Goal: Entertainment & Leisure: Consume media (video, audio)

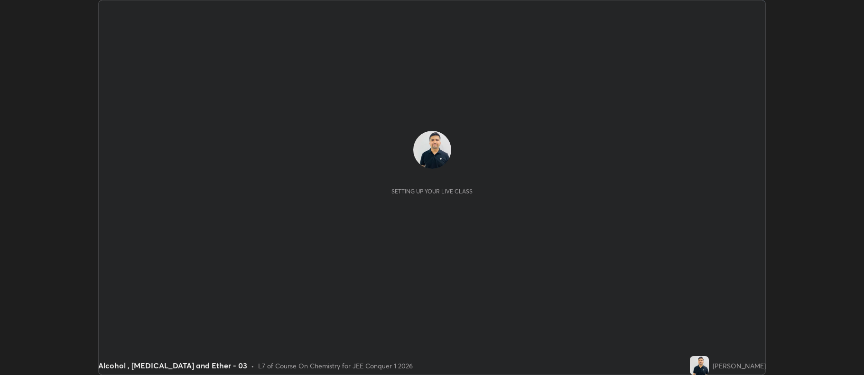
scroll to position [375, 863]
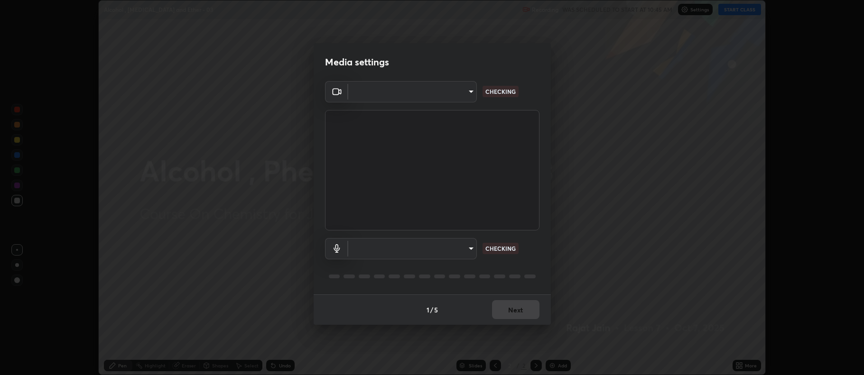
type input "ff6c2ab0558fce6a6a82d7d5f90cca75b578d0ecce094995c07ad100423c80ec"
type input "badd80ea7fbad1d8a72a520f29b78ead89bb293df12f863f6ab2c23ec585b874"
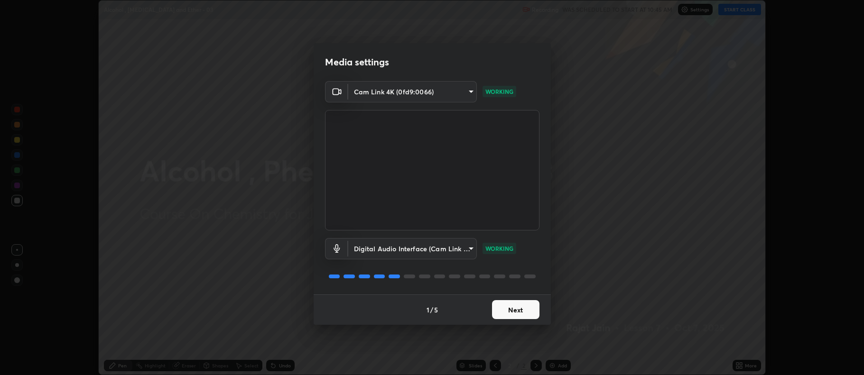
click at [509, 307] on button "Next" at bounding box center [515, 309] width 47 height 19
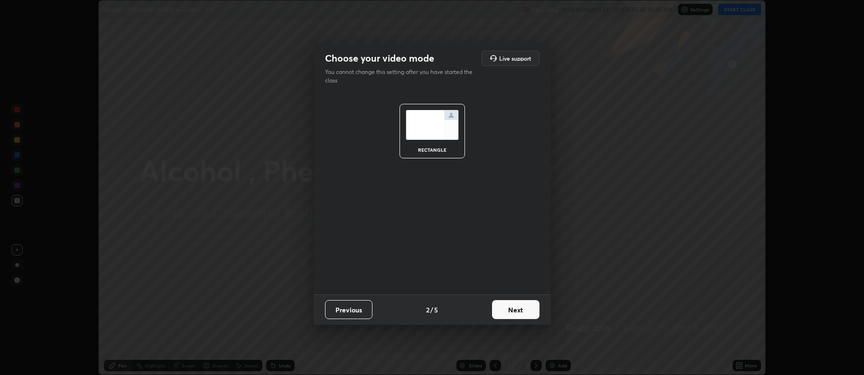
click at [506, 305] on button "Next" at bounding box center [515, 309] width 47 height 19
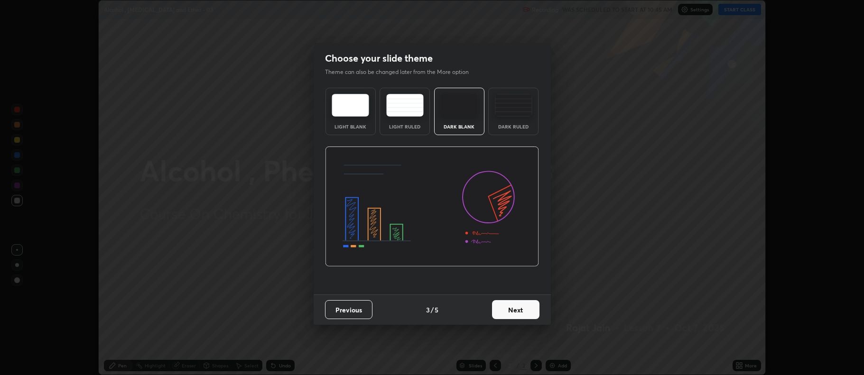
click at [509, 307] on button "Next" at bounding box center [515, 309] width 47 height 19
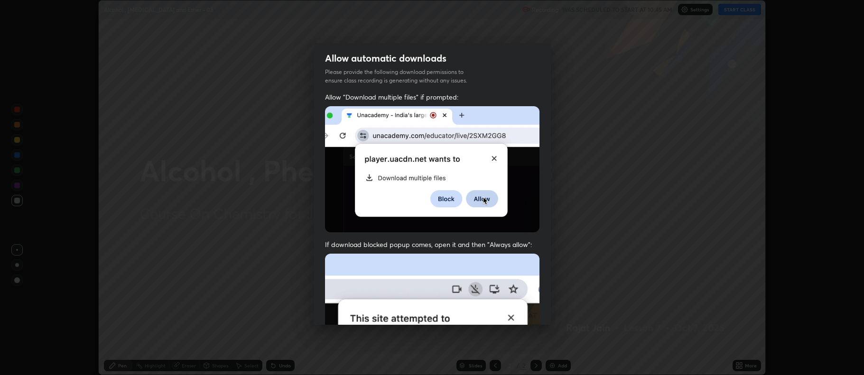
click at [510, 308] on img at bounding box center [432, 357] width 214 height 207
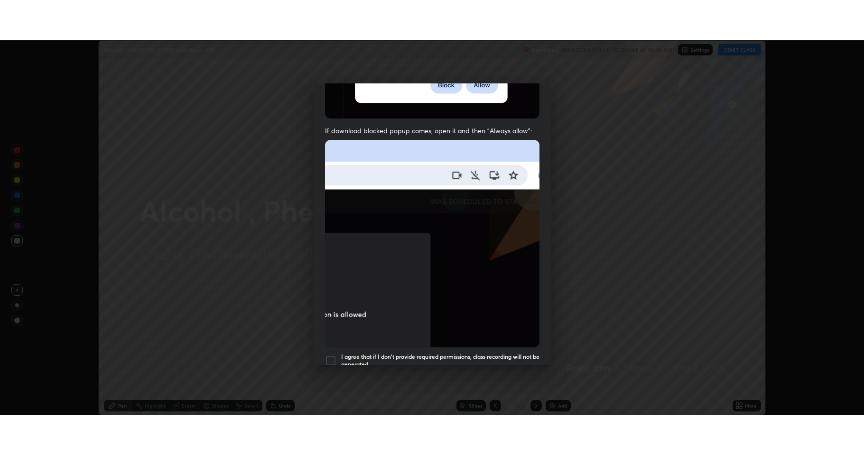
scroll to position [193, 0]
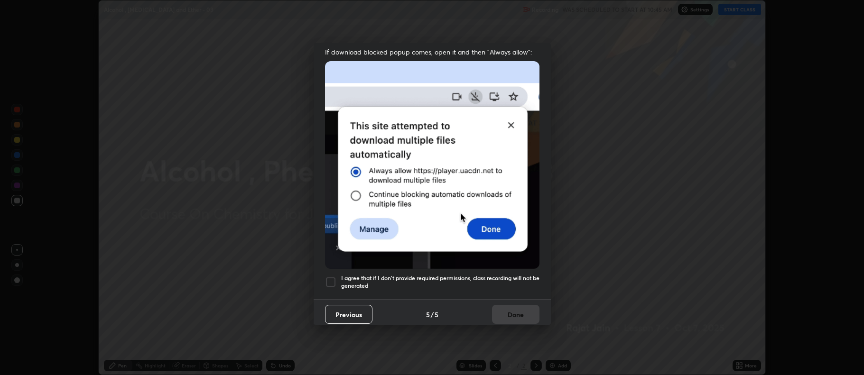
click at [331, 276] on div at bounding box center [330, 281] width 11 height 11
click at [520, 309] on button "Done" at bounding box center [515, 314] width 47 height 19
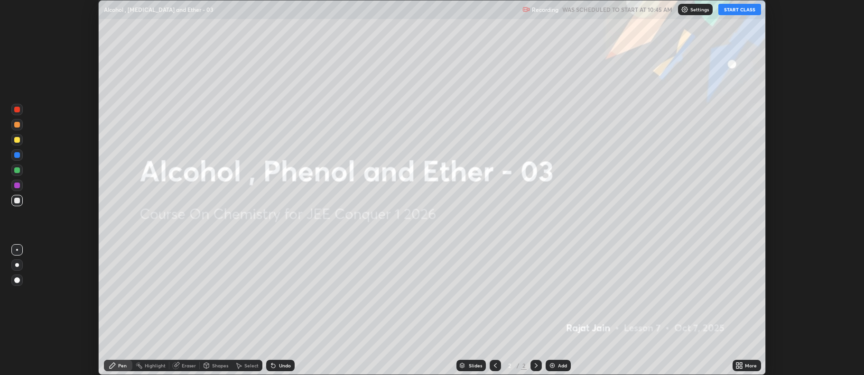
click at [740, 10] on button "START CLASS" at bounding box center [739, 9] width 43 height 11
click at [745, 364] on div "More" at bounding box center [750, 365] width 12 height 5
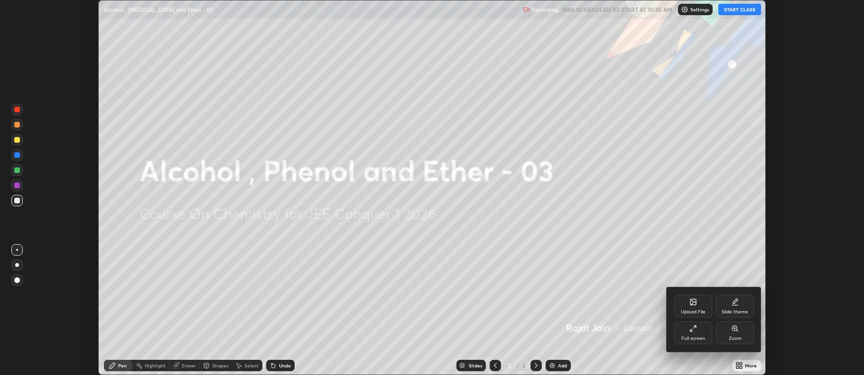
click at [695, 326] on icon at bounding box center [695, 327] width 2 height 2
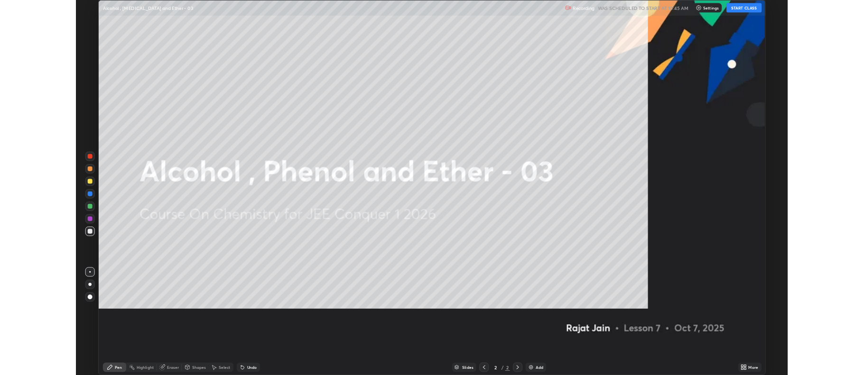
scroll to position [455, 864]
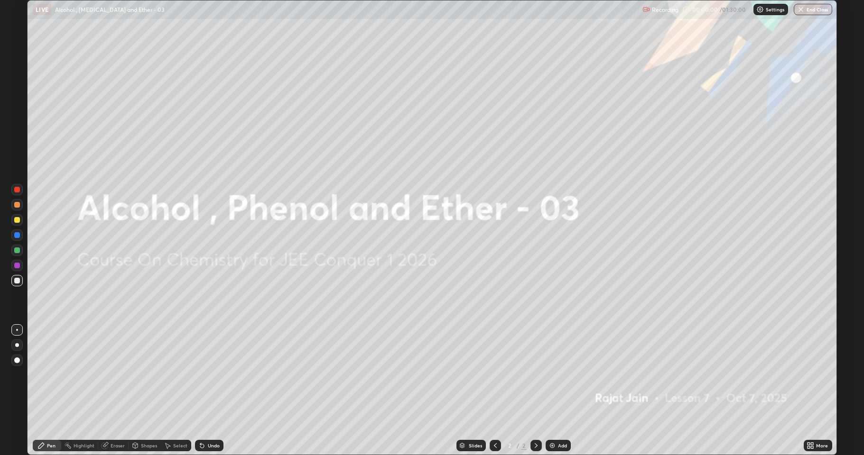
click at [561, 375] on div "Add" at bounding box center [562, 445] width 9 height 5
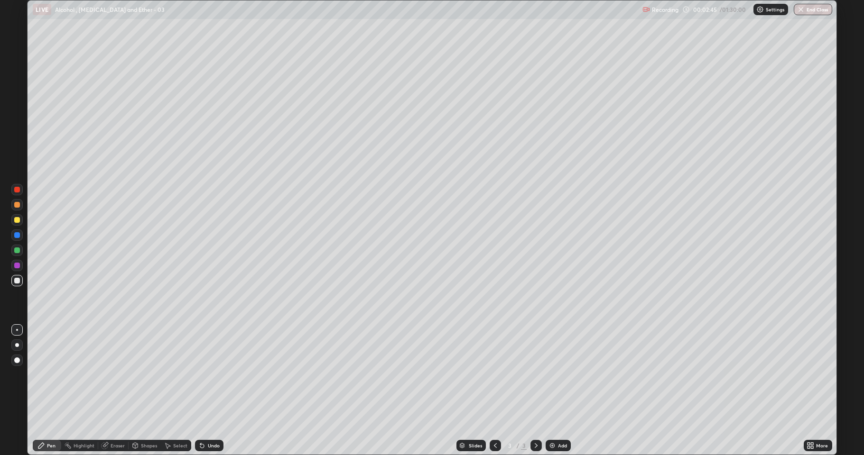
click at [18, 218] on div at bounding box center [17, 220] width 6 height 6
click at [563, 375] on div "Add" at bounding box center [562, 445] width 9 height 5
click at [12, 280] on div at bounding box center [16, 280] width 11 height 11
click at [15, 222] on div at bounding box center [17, 220] width 6 height 6
click at [556, 375] on div "Add" at bounding box center [557, 445] width 25 height 11
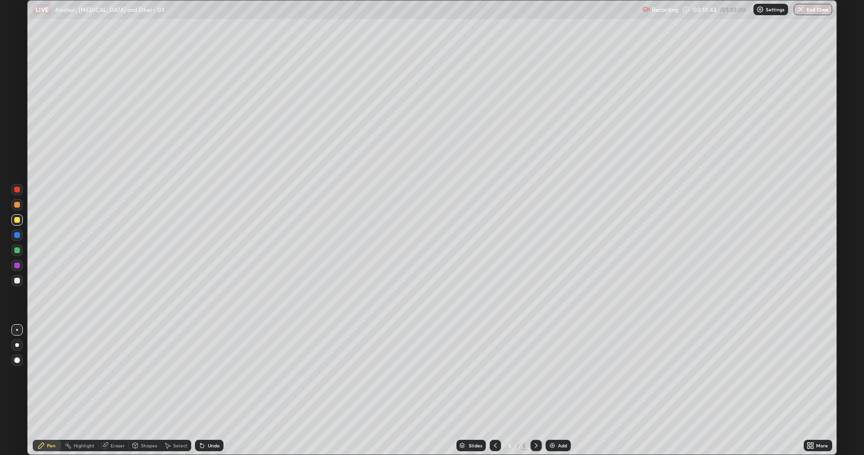
click at [19, 280] on div at bounding box center [17, 281] width 6 height 6
click at [208, 375] on div "Undo" at bounding box center [209, 445] width 28 height 11
click at [209, 375] on div "Undo" at bounding box center [214, 445] width 12 height 5
click at [207, 375] on div "Undo" at bounding box center [209, 445] width 28 height 11
click at [18, 221] on div at bounding box center [17, 220] width 6 height 6
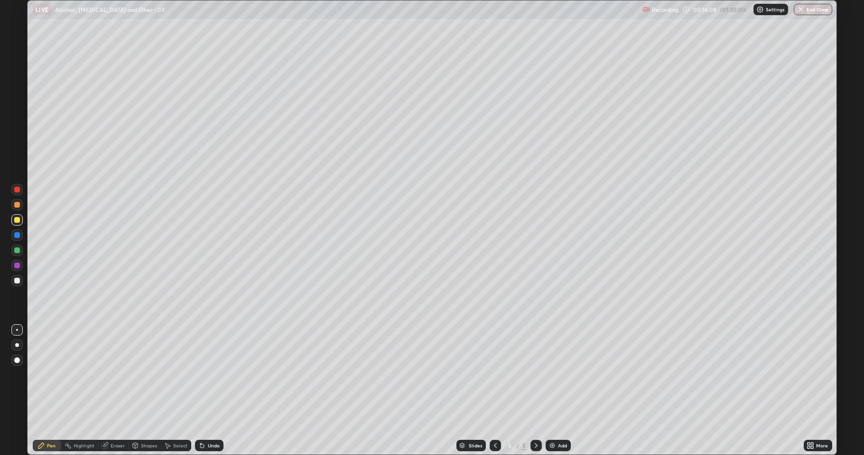
click at [560, 375] on div "Add" at bounding box center [557, 445] width 25 height 11
click at [17, 283] on div at bounding box center [17, 281] width 6 height 6
click at [841, 112] on div "Setting up your live class" at bounding box center [432, 227] width 864 height 455
click at [839, 112] on div "Setting up your live class" at bounding box center [432, 227] width 864 height 455
click at [200, 375] on icon at bounding box center [200, 443] width 1 height 1
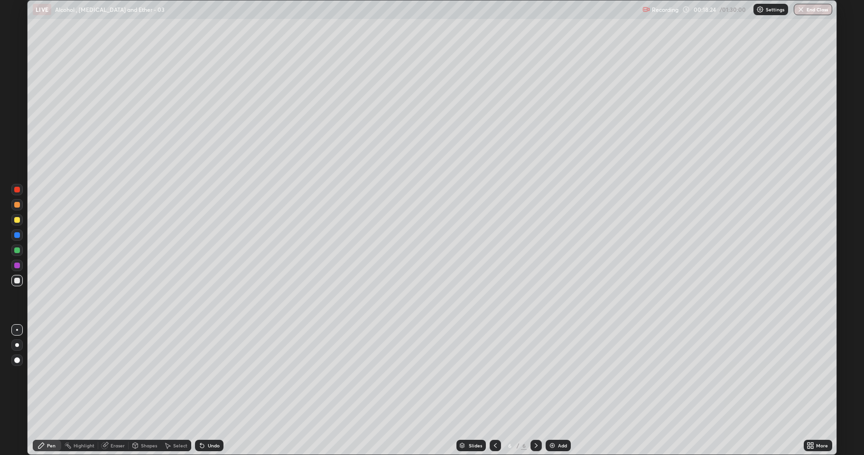
click at [208, 375] on div "Undo" at bounding box center [214, 445] width 12 height 5
click at [555, 375] on div "Add" at bounding box center [557, 445] width 25 height 11
click at [205, 375] on div "Undo" at bounding box center [209, 445] width 28 height 11
click at [206, 375] on div "Undo" at bounding box center [209, 445] width 28 height 11
click at [558, 375] on div "Add" at bounding box center [562, 445] width 9 height 5
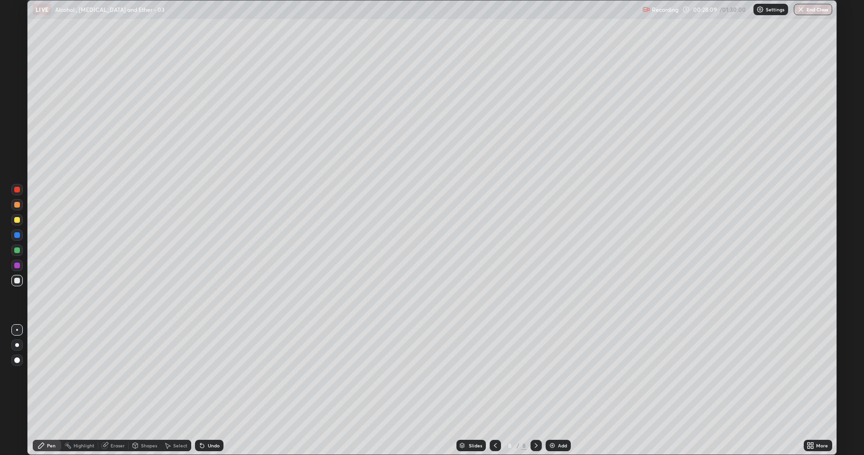
click at [16, 219] on div at bounding box center [17, 220] width 6 height 6
click at [556, 375] on div "Add" at bounding box center [557, 445] width 25 height 11
click at [17, 281] on div at bounding box center [17, 281] width 6 height 6
click at [110, 375] on div "Eraser" at bounding box center [117, 445] width 14 height 5
click at [41, 375] on icon at bounding box center [41, 446] width 8 height 8
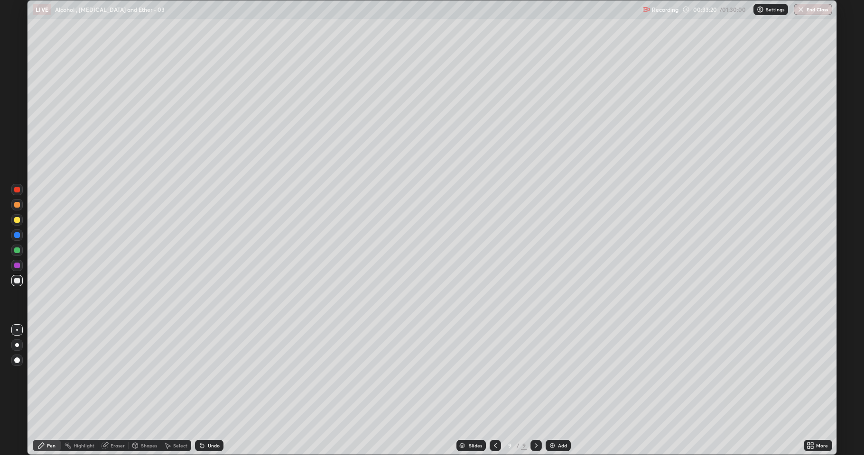
click at [200, 375] on icon at bounding box center [202, 446] width 4 height 4
click at [203, 375] on icon at bounding box center [202, 446] width 8 height 8
click at [196, 375] on div "Undo" at bounding box center [209, 445] width 28 height 11
click at [15, 218] on div at bounding box center [17, 220] width 6 height 6
click at [13, 284] on div at bounding box center [16, 280] width 11 height 11
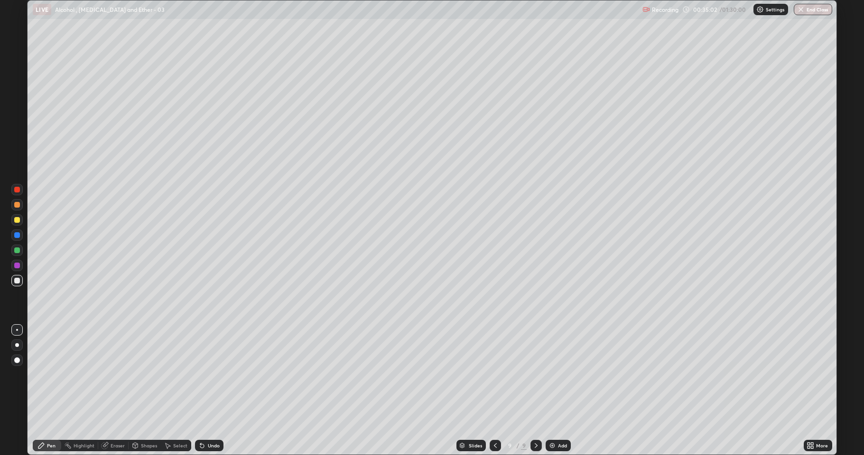
click at [204, 375] on div "Undo" at bounding box center [209, 445] width 28 height 11
click at [202, 375] on icon at bounding box center [202, 446] width 4 height 4
click at [205, 375] on div "Undo" at bounding box center [209, 445] width 28 height 11
click at [203, 375] on icon at bounding box center [202, 446] width 8 height 8
click at [202, 375] on icon at bounding box center [202, 446] width 8 height 8
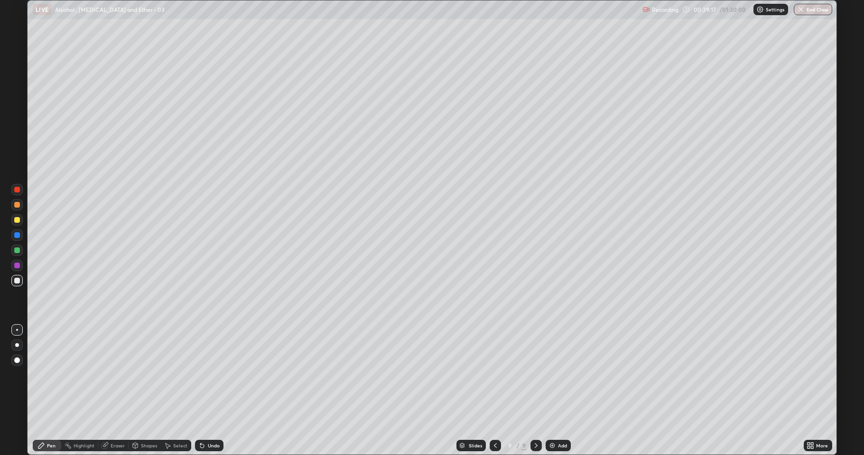
click at [556, 375] on div "Add" at bounding box center [557, 445] width 25 height 11
click at [211, 375] on div "Undo" at bounding box center [214, 445] width 12 height 5
click at [122, 375] on div "Eraser" at bounding box center [117, 445] width 14 height 5
click at [46, 375] on div "Pen" at bounding box center [47, 445] width 28 height 11
click at [15, 215] on div at bounding box center [16, 219] width 11 height 11
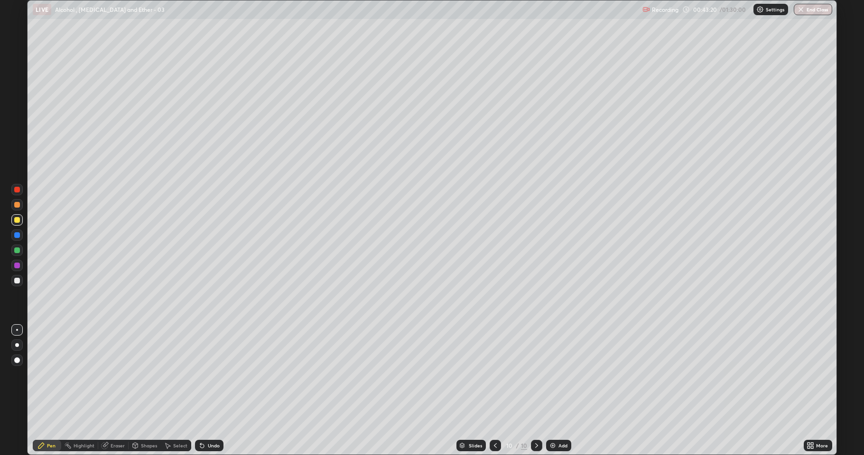
click at [557, 375] on div "Add" at bounding box center [558, 445] width 25 height 11
click at [15, 283] on div at bounding box center [16, 280] width 11 height 11
click at [211, 375] on div "Undo" at bounding box center [214, 445] width 12 height 5
click at [214, 375] on div "Undo" at bounding box center [209, 445] width 28 height 11
click at [208, 375] on div "Undo" at bounding box center [214, 445] width 12 height 5
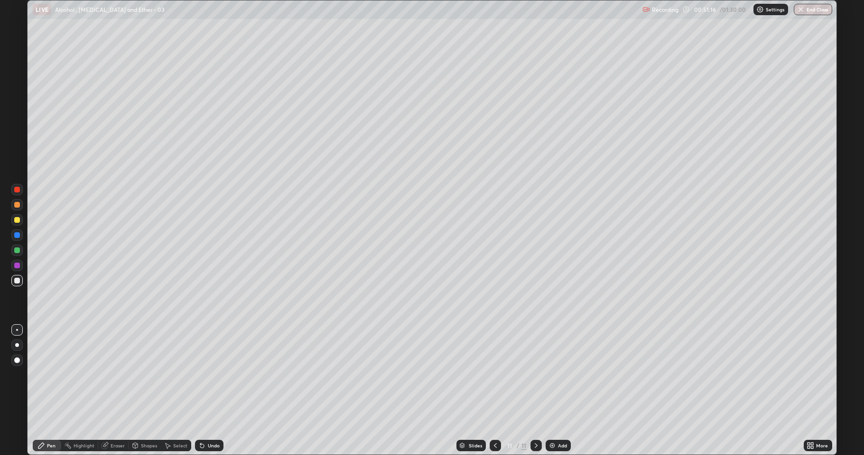
click at [16, 218] on div at bounding box center [17, 220] width 6 height 6
click at [554, 375] on img at bounding box center [552, 446] width 8 height 8
click at [13, 281] on div at bounding box center [16, 280] width 11 height 11
click at [831, 375] on div "More" at bounding box center [817, 445] width 28 height 11
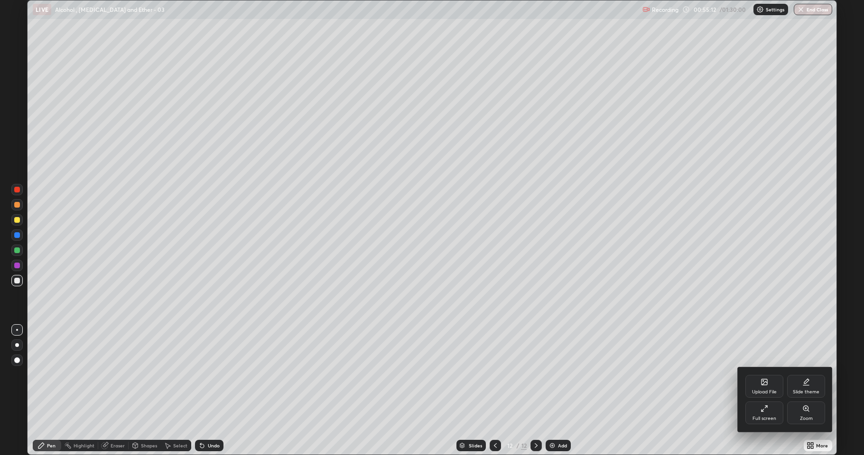
click at [770, 375] on div "Full screen" at bounding box center [764, 413] width 38 height 23
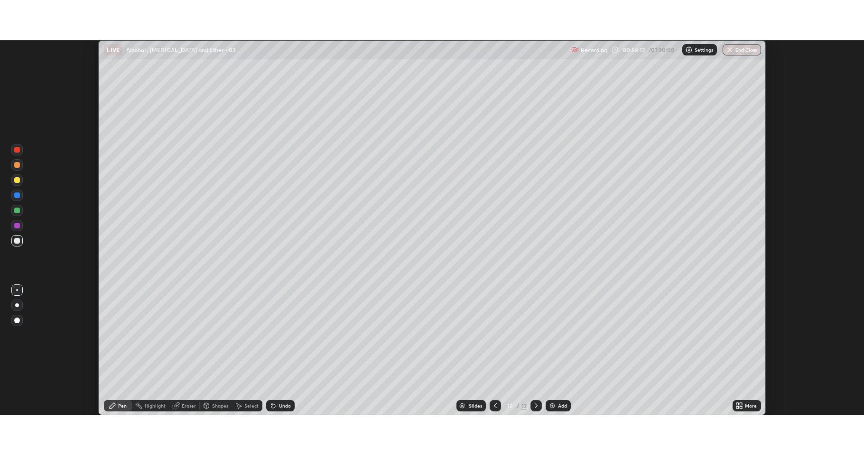
scroll to position [47044, 46555]
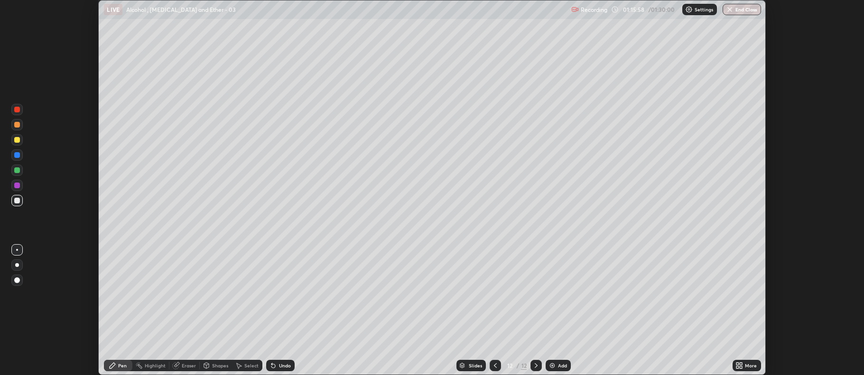
click at [549, 361] on div "Add" at bounding box center [557, 365] width 25 height 11
click at [746, 362] on div "More" at bounding box center [746, 365] width 28 height 11
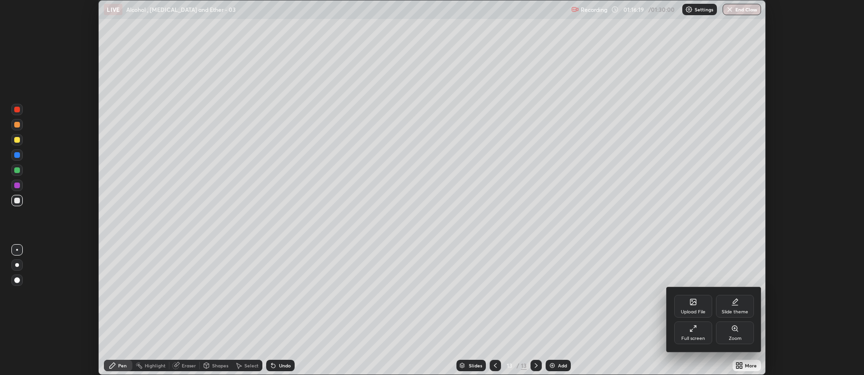
click at [690, 335] on div "Full screen" at bounding box center [693, 333] width 38 height 23
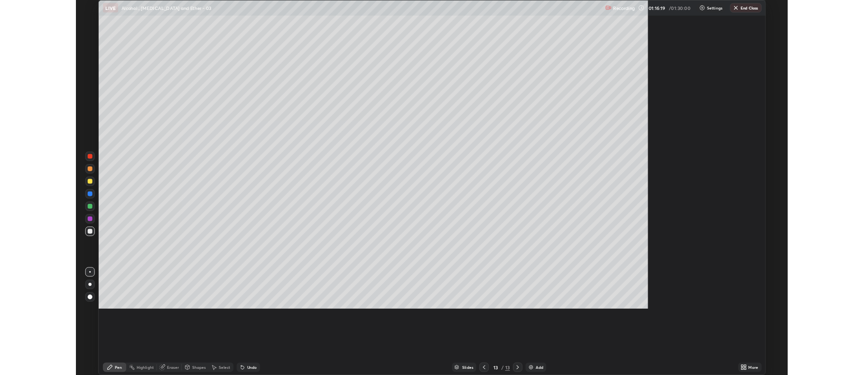
scroll to position [455, 864]
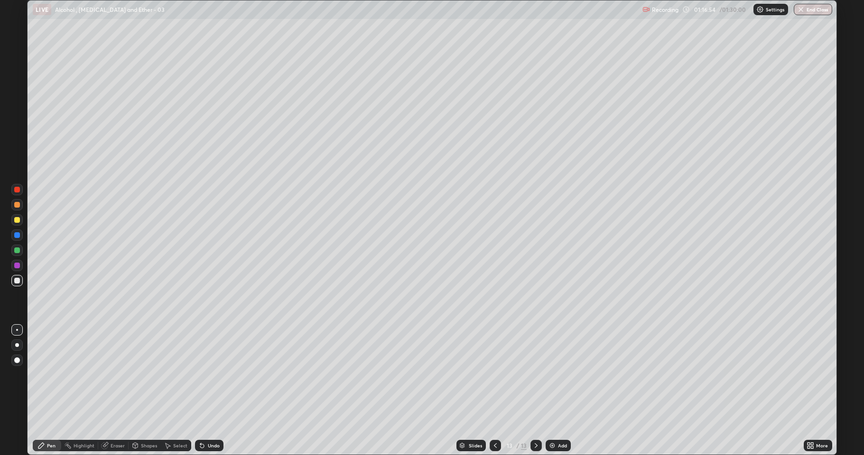
click at [206, 375] on div "Undo" at bounding box center [209, 445] width 28 height 11
click at [208, 375] on div "Undo" at bounding box center [214, 445] width 12 height 5
click at [206, 375] on div "Undo" at bounding box center [209, 445] width 28 height 11
click at [213, 375] on div "Undo" at bounding box center [214, 445] width 12 height 5
click at [561, 375] on div "Add" at bounding box center [562, 445] width 9 height 5
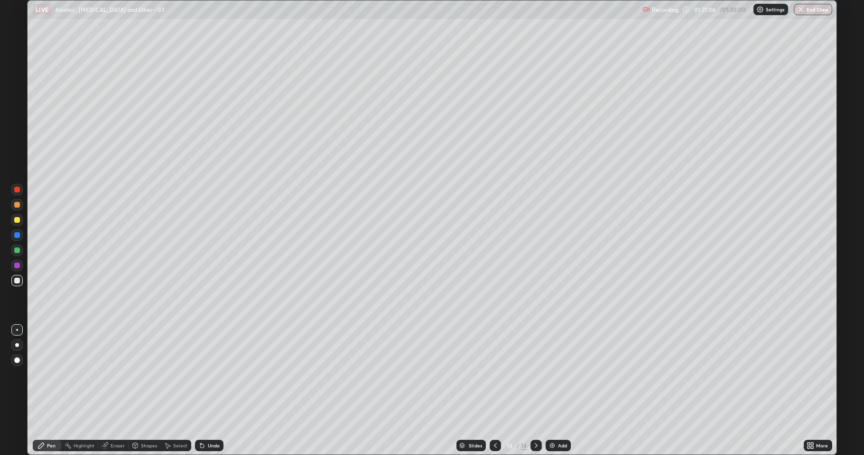
click at [214, 375] on div "Undo" at bounding box center [214, 445] width 12 height 5
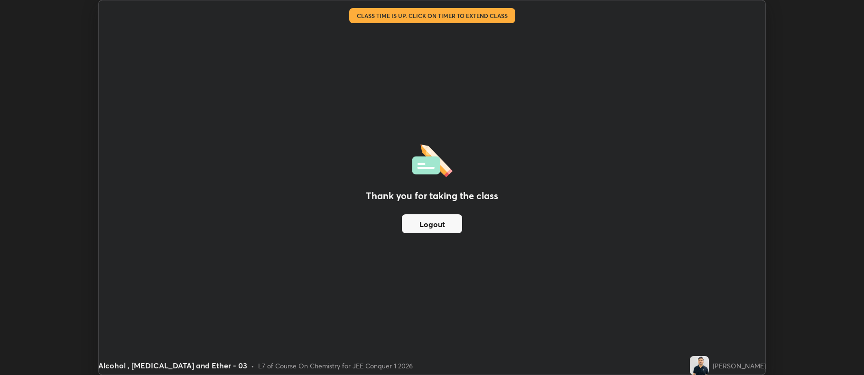
scroll to position [47044, 46555]
